Goal: Obtain resource: Obtain resource

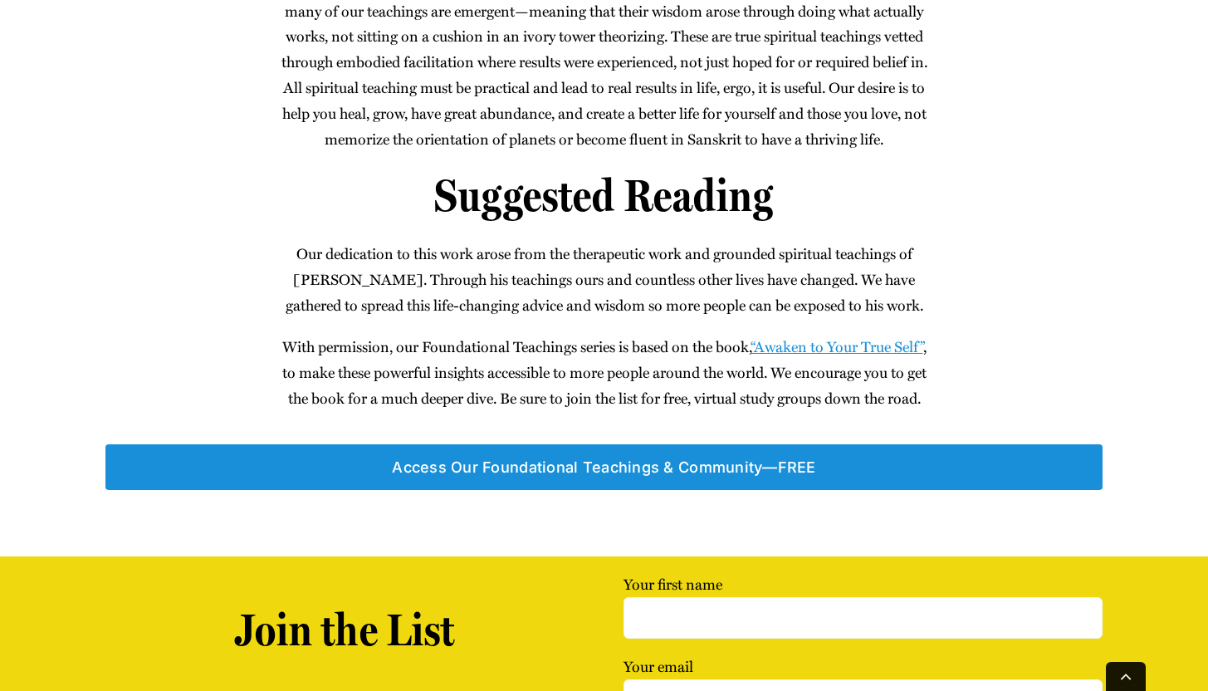
scroll to position [1641, 0]
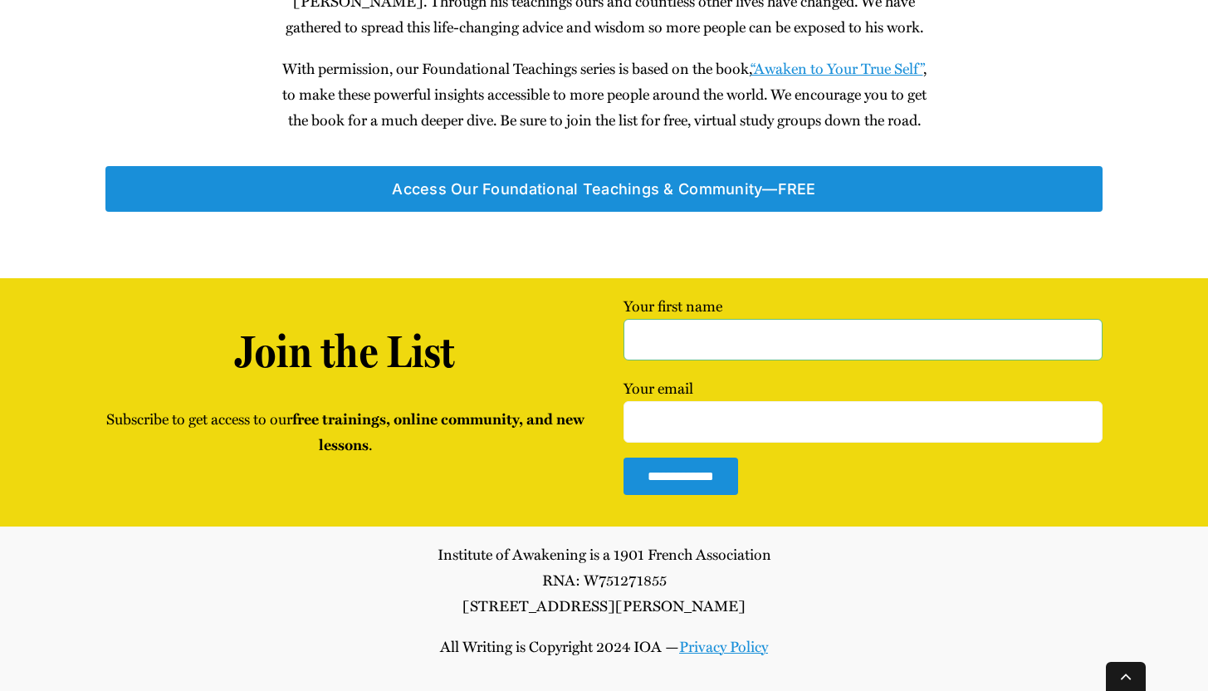
click at [692, 330] on input "Your first name" at bounding box center [862, 340] width 478 height 42
type input "Tria Prima Wellness"
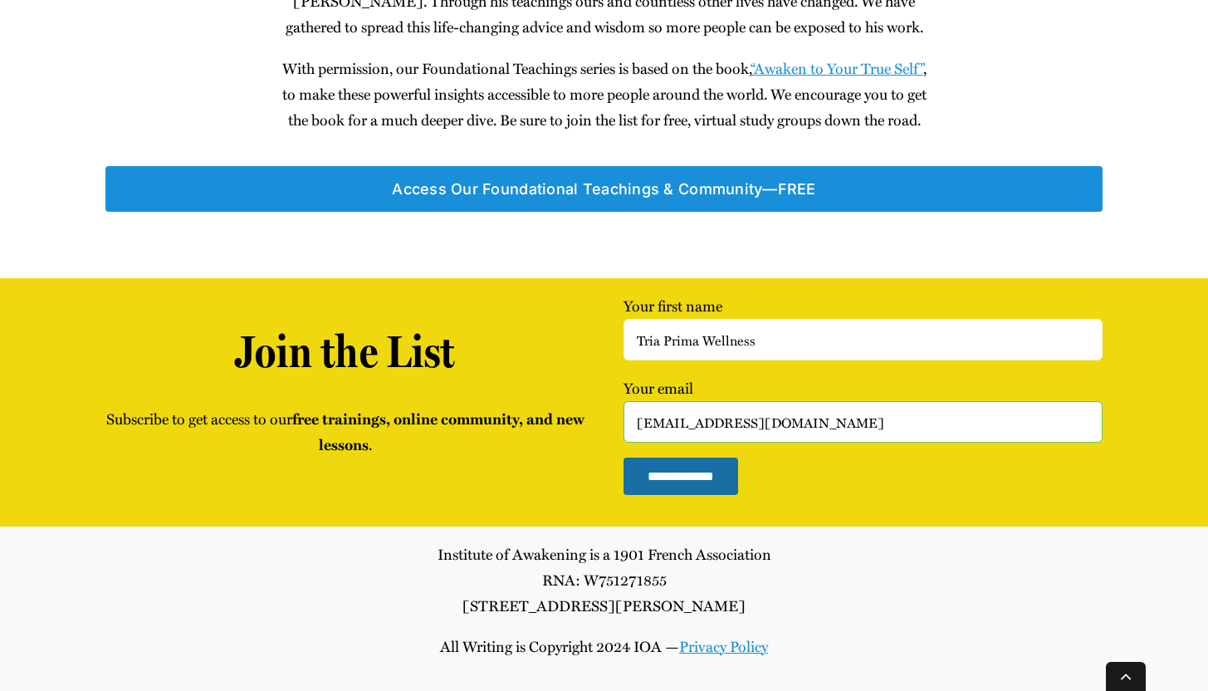
type input "triaprimawellness@gmail.com"
click at [718, 476] on input "**********" at bounding box center [680, 475] width 115 height 37
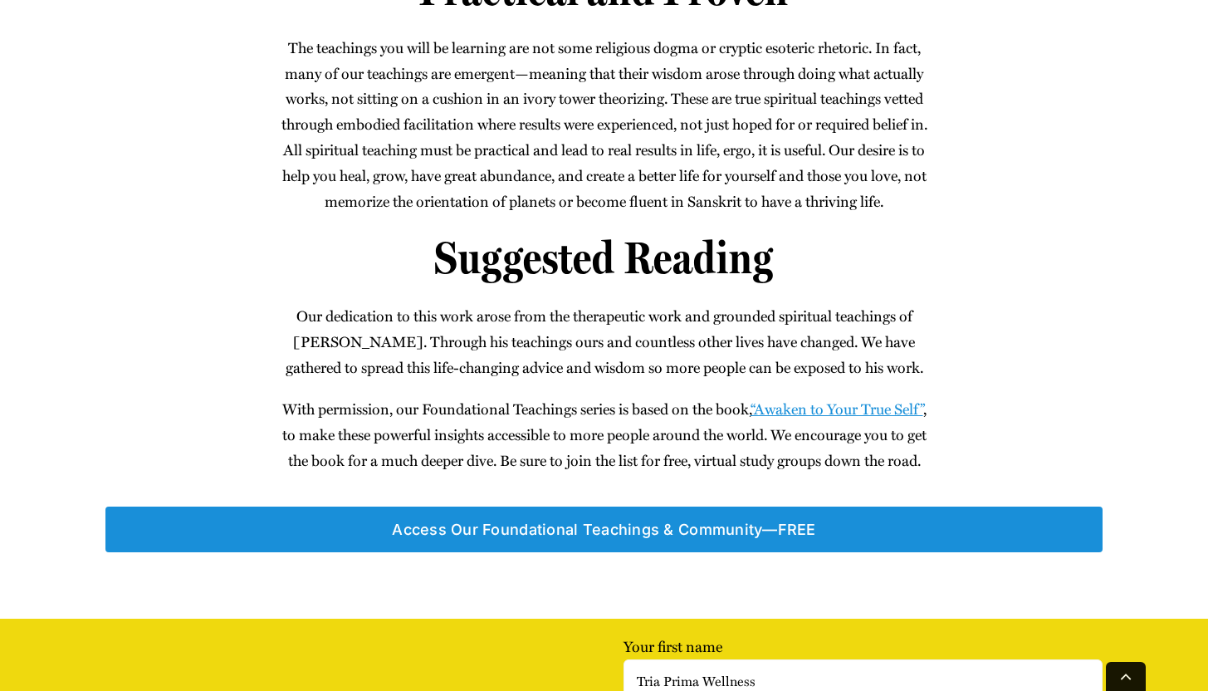
scroll to position [1223, 0]
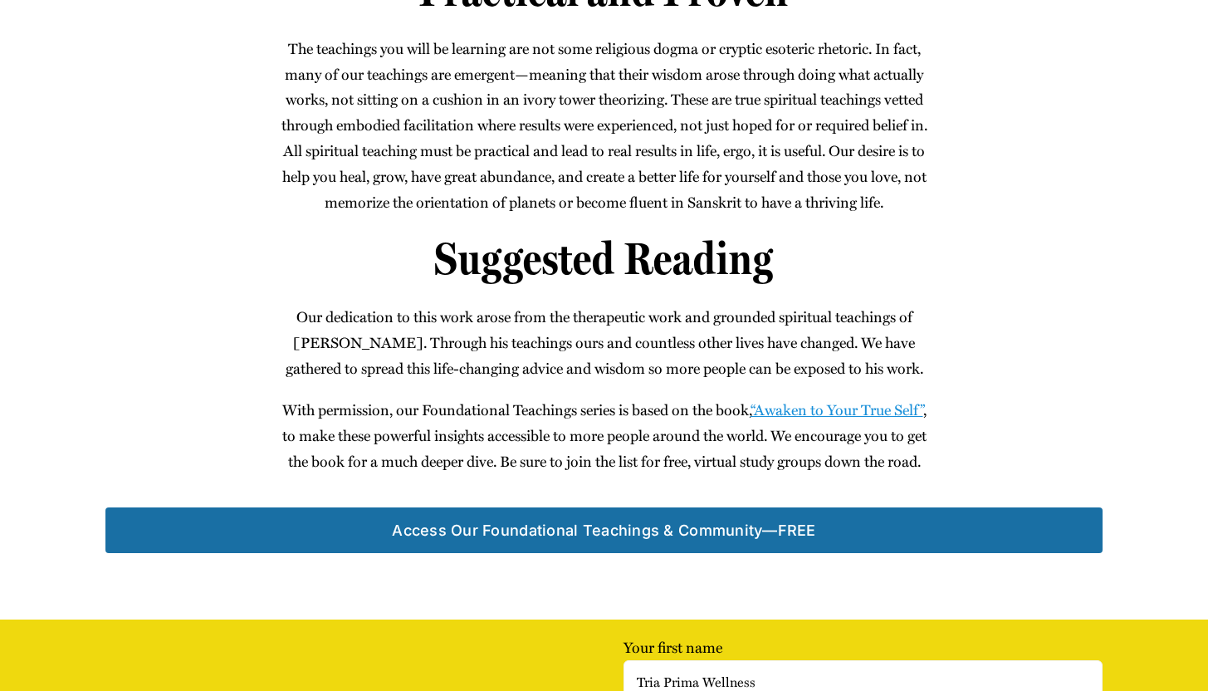
click at [548, 553] on link "Access Our Foun­da­tion­al Teach­ings & Community—FREE" at bounding box center [603, 530] width 996 height 46
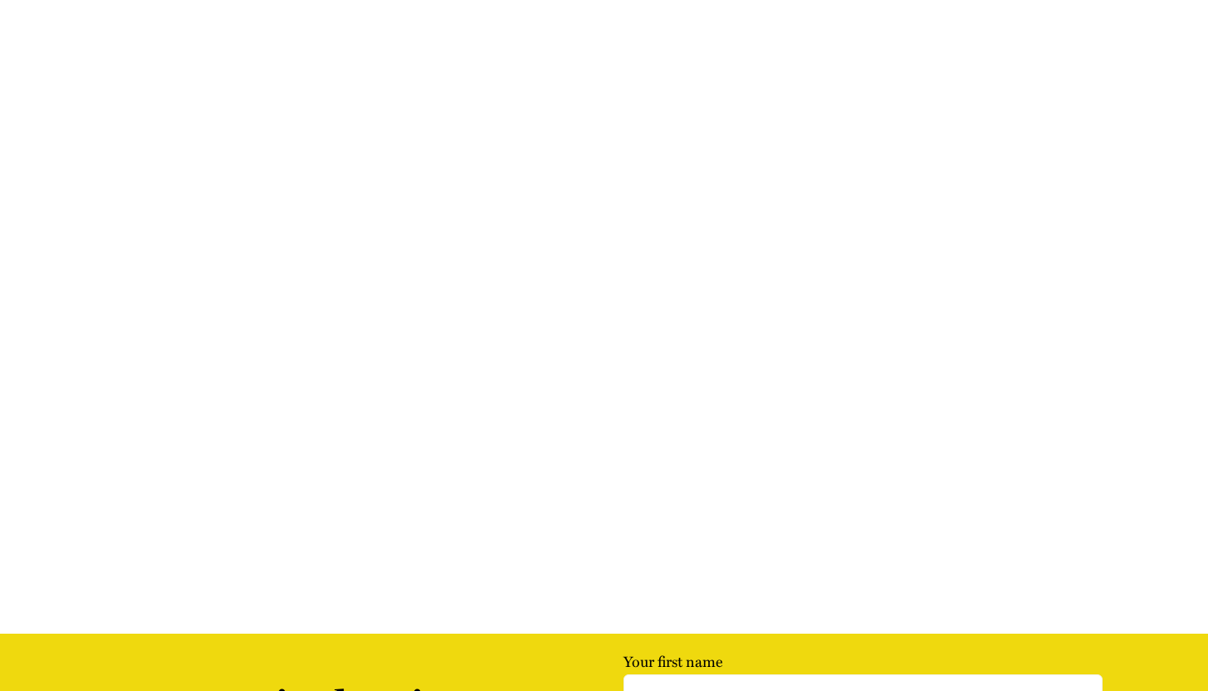
scroll to position [283, 0]
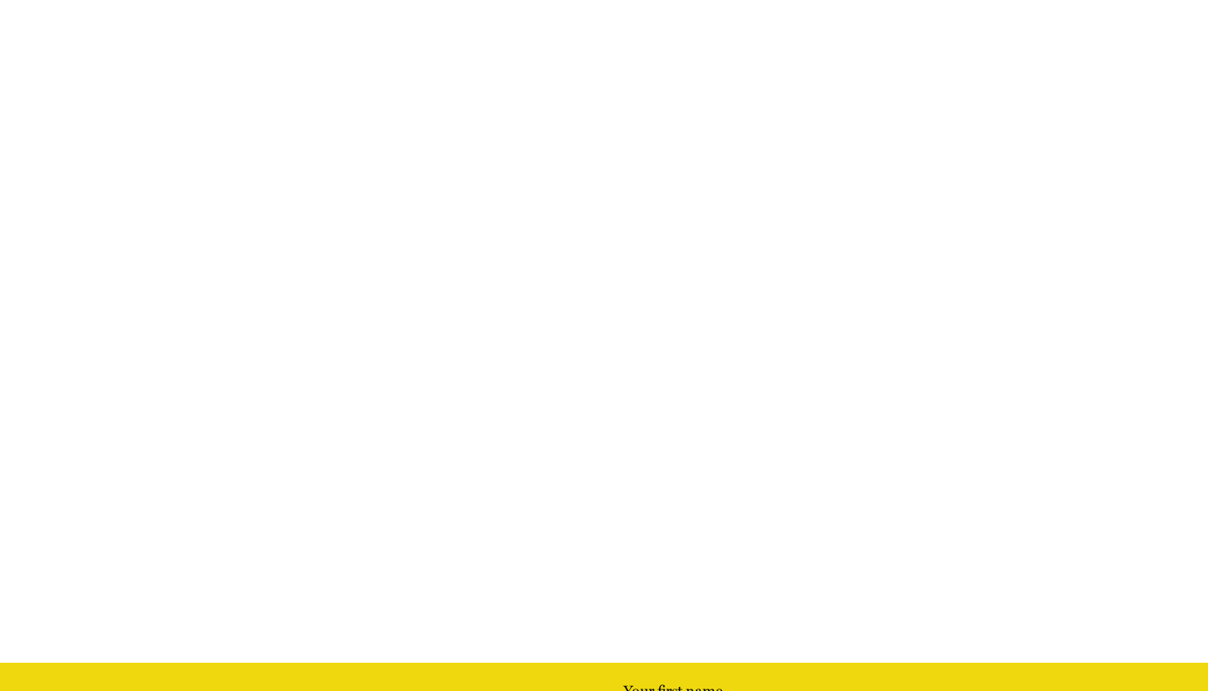
click at [1014, 637] on main "Foundational Teachings Audio Book andrew 2025-07-04T02:59:11+00:00" at bounding box center [604, 279] width 1208 height 768
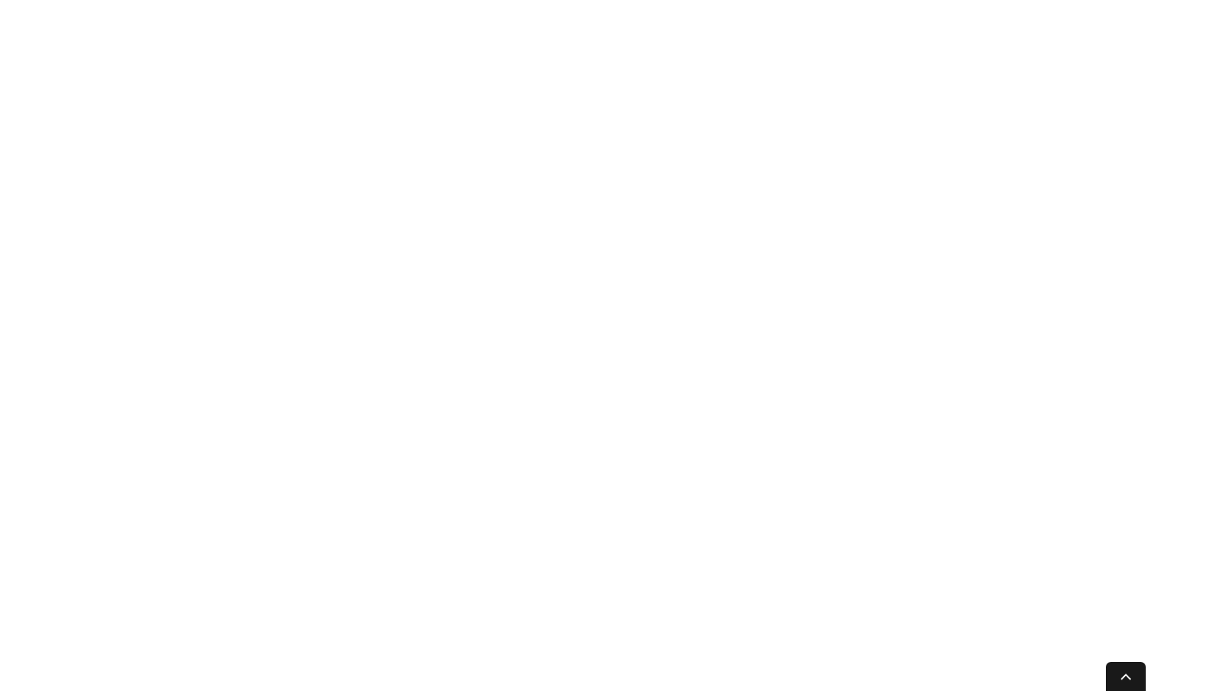
scroll to position [584, 0]
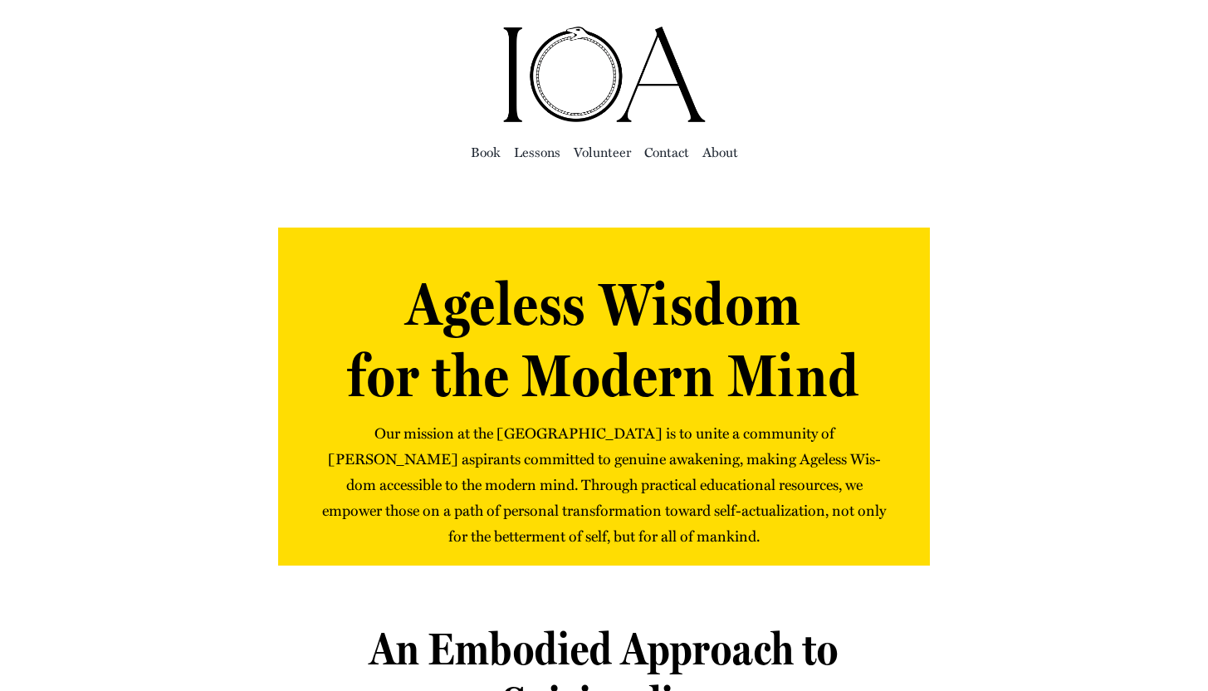
click at [611, 57] on img "ioa-logo" at bounding box center [605, 75] width 208 height 100
